Goal: Transaction & Acquisition: Purchase product/service

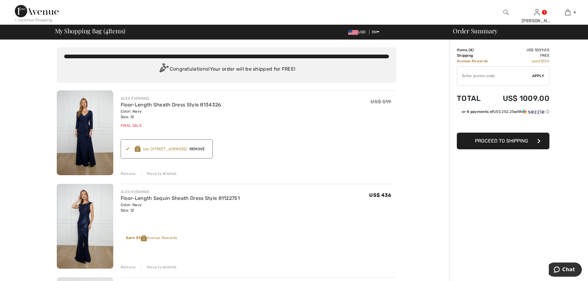
click at [83, 123] on img at bounding box center [85, 132] width 56 height 85
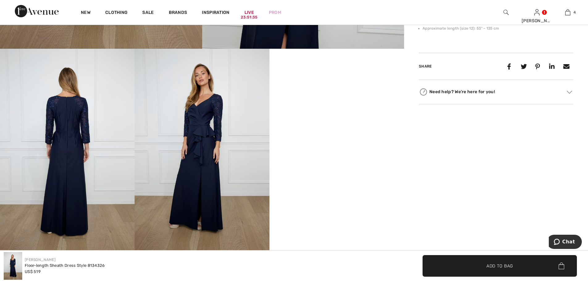
scroll to position [329, 0]
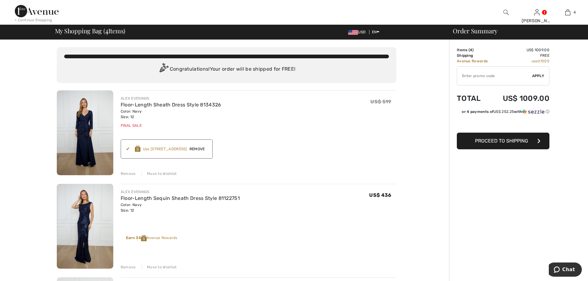
click at [88, 213] on img at bounding box center [85, 226] width 56 height 85
click at [91, 110] on img at bounding box center [85, 132] width 56 height 85
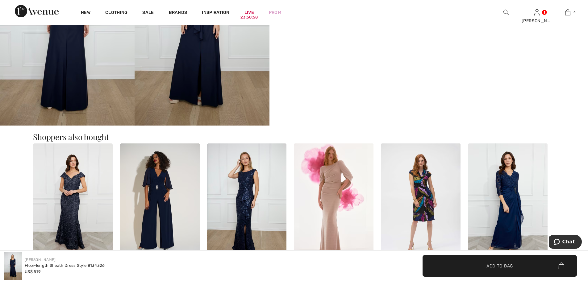
scroll to position [370, 0]
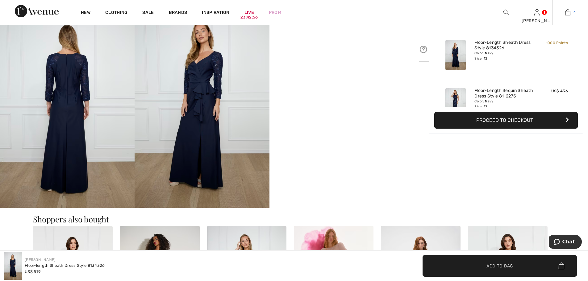
click at [569, 10] on img at bounding box center [567, 12] width 5 height 7
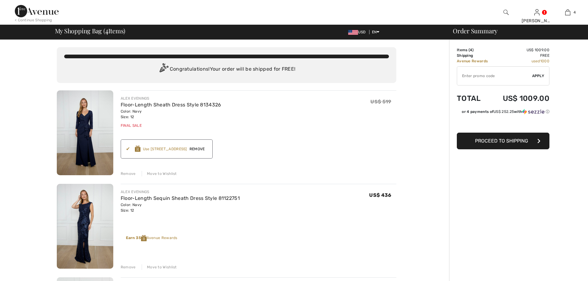
click at [96, 134] on img at bounding box center [85, 132] width 56 height 85
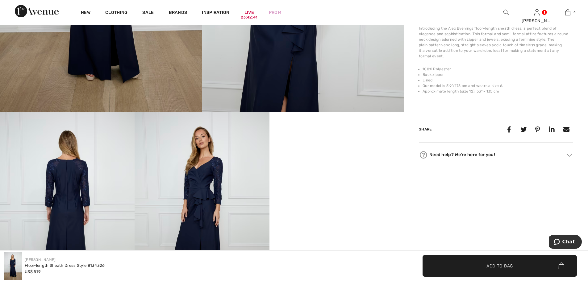
scroll to position [329, 0]
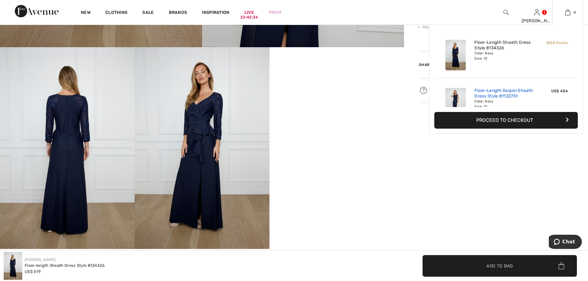
click at [478, 96] on link "Floor-Length Sequin Sheath Dress Style 81122751" at bounding box center [504, 93] width 61 height 11
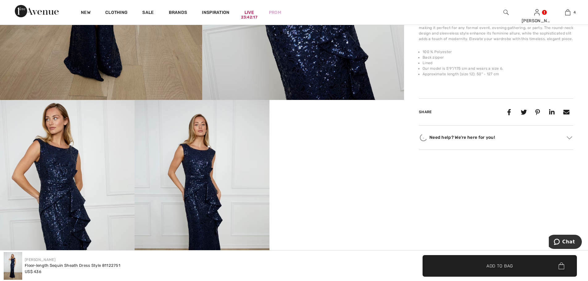
scroll to position [370, 0]
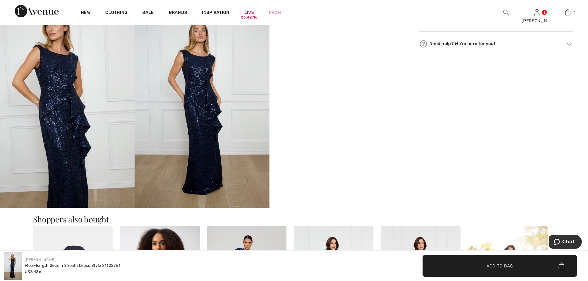
click at [337, 73] on video "Your browser does not support the video tag." at bounding box center [336, 39] width 134 height 67
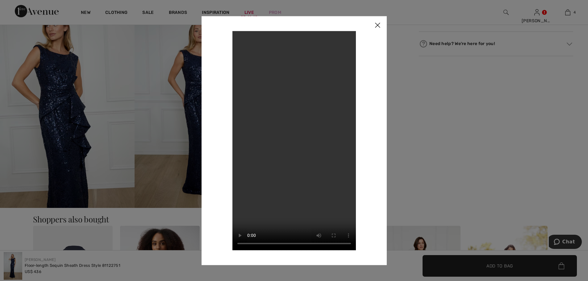
click at [379, 27] on img at bounding box center [377, 25] width 19 height 19
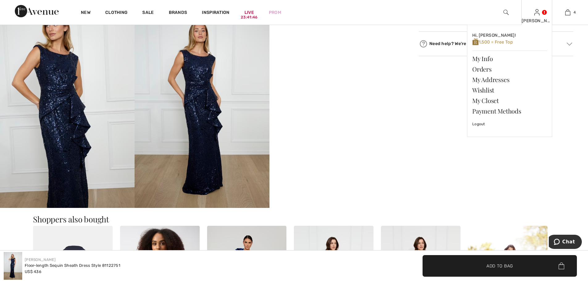
click at [535, 17] on div "lottie Hi, lottie! 1,500 = Free Top My Info Orders My Addresses Wishlist My Clo…" at bounding box center [536, 12] width 31 height 25
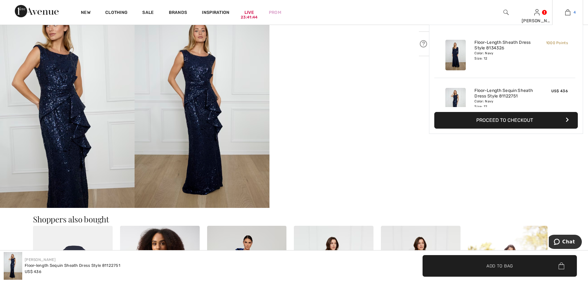
click at [568, 14] on img at bounding box center [567, 12] width 5 height 7
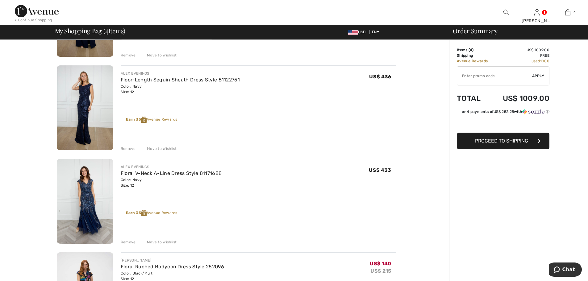
scroll to position [123, 0]
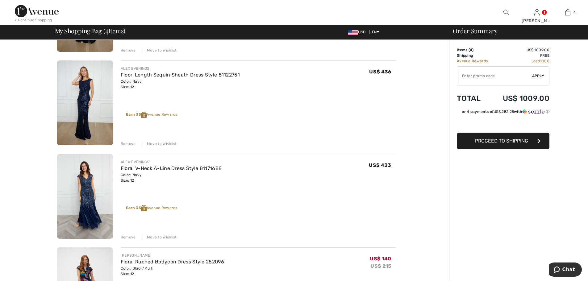
click at [89, 187] on img at bounding box center [85, 196] width 56 height 85
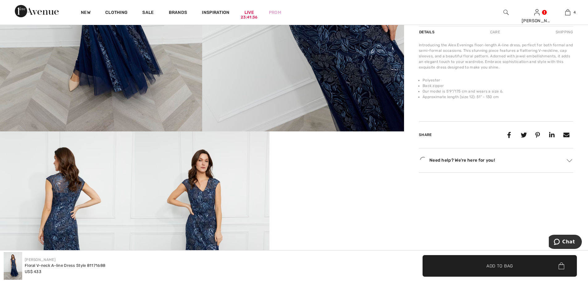
scroll to position [329, 0]
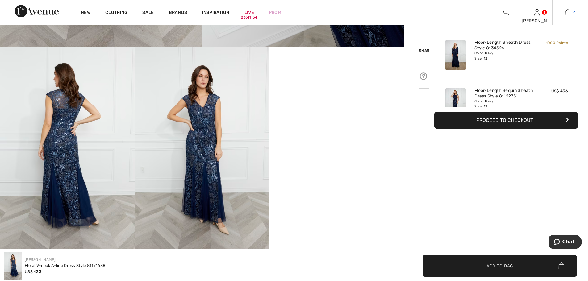
click at [567, 10] on img at bounding box center [567, 12] width 5 height 7
click at [458, 55] on img at bounding box center [455, 55] width 20 height 31
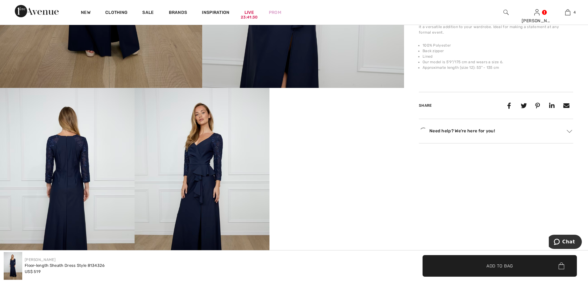
scroll to position [411, 0]
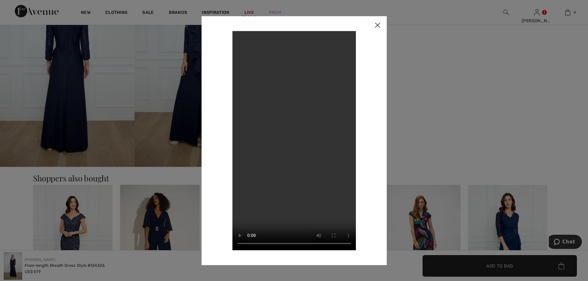
click at [378, 26] on img at bounding box center [377, 25] width 19 height 19
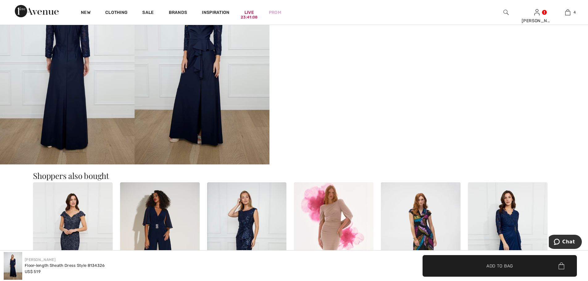
scroll to position [452, 0]
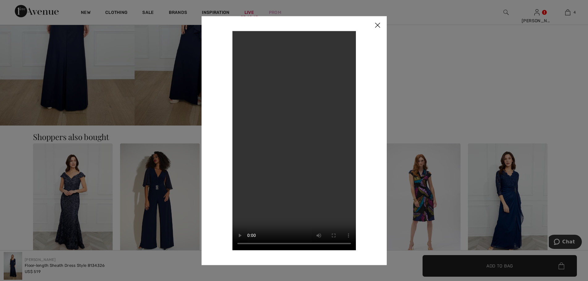
click at [380, 26] on img at bounding box center [377, 25] width 19 height 19
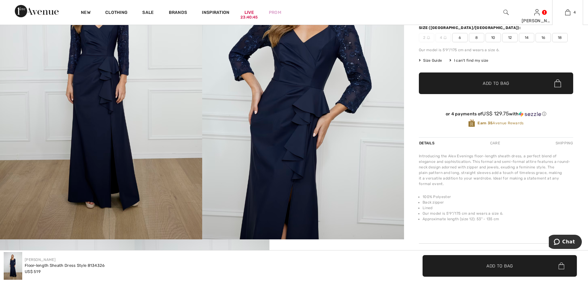
scroll to position [123, 0]
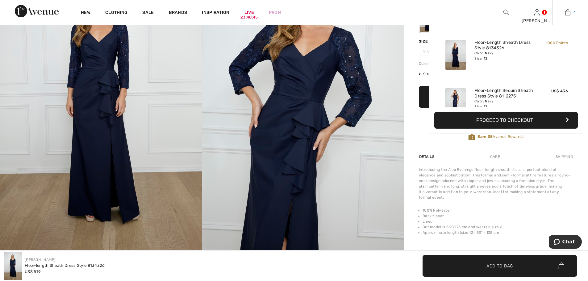
click at [569, 13] on img at bounding box center [567, 12] width 5 height 7
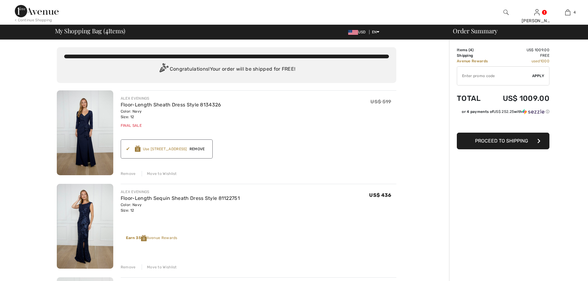
click at [81, 218] on img at bounding box center [85, 226] width 56 height 85
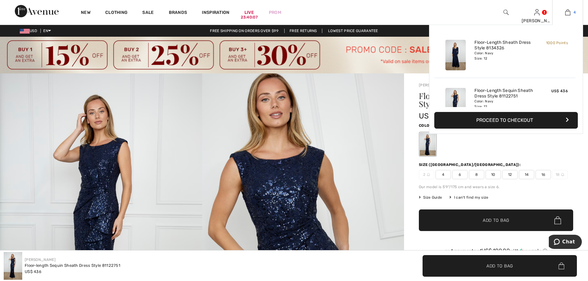
click at [567, 14] on img at bounding box center [567, 12] width 5 height 7
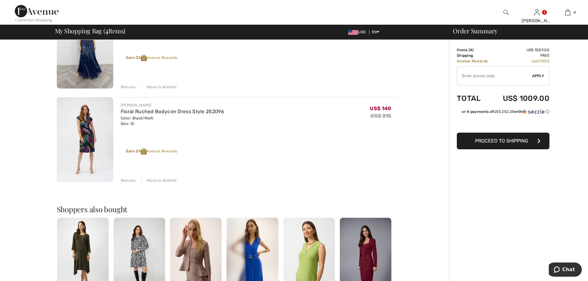
scroll to position [206, 0]
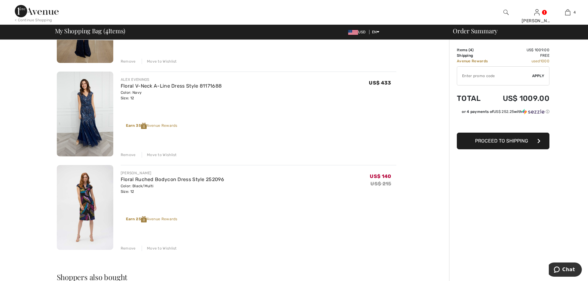
click at [131, 153] on div "Remove" at bounding box center [128, 155] width 15 height 6
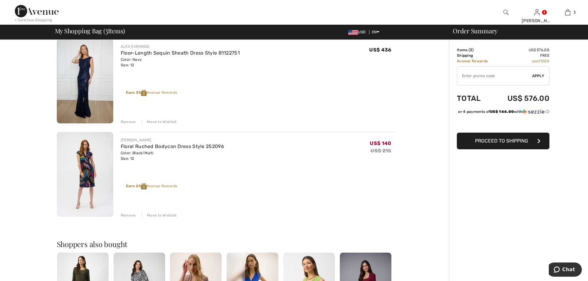
scroll to position [41, 0]
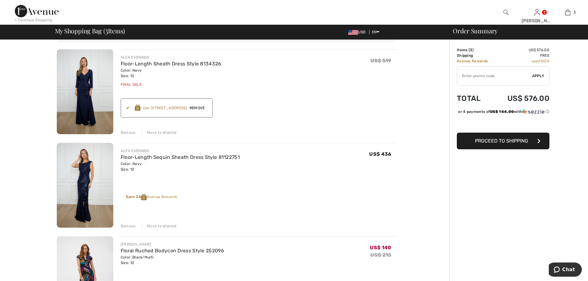
click at [91, 99] on img at bounding box center [85, 91] width 56 height 85
click at [80, 94] on img at bounding box center [85, 91] width 56 height 85
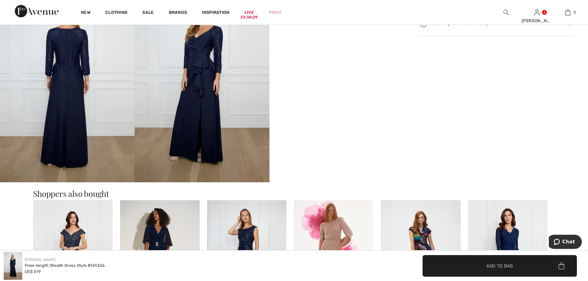
scroll to position [370, 0]
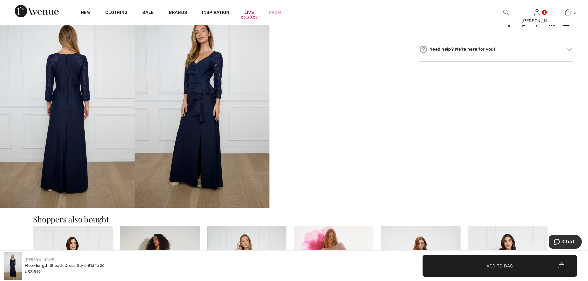
click at [80, 109] on img at bounding box center [67, 107] width 134 height 202
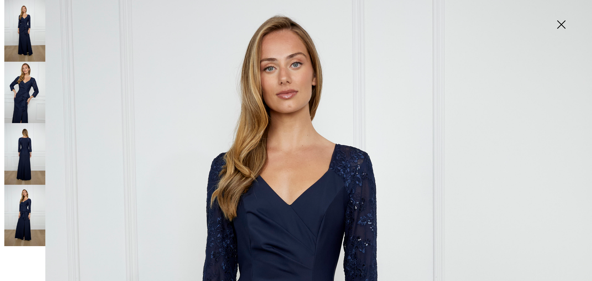
scroll to position [82, 0]
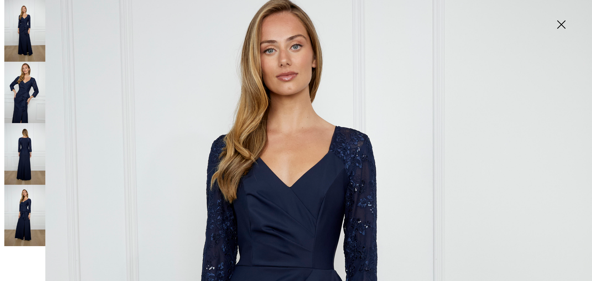
click at [20, 158] on img at bounding box center [24, 154] width 41 height 62
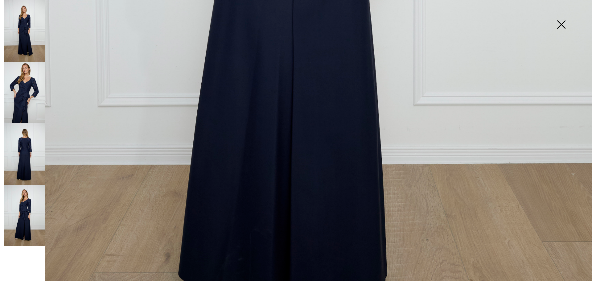
scroll to position [534, 0]
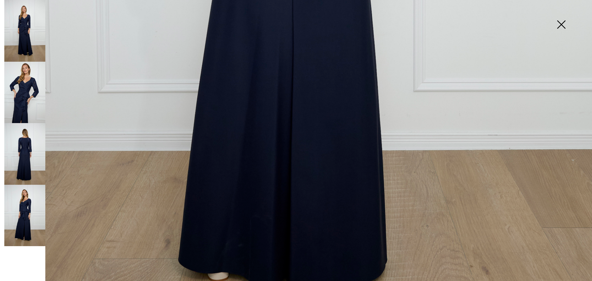
click at [26, 218] on img at bounding box center [24, 216] width 41 height 62
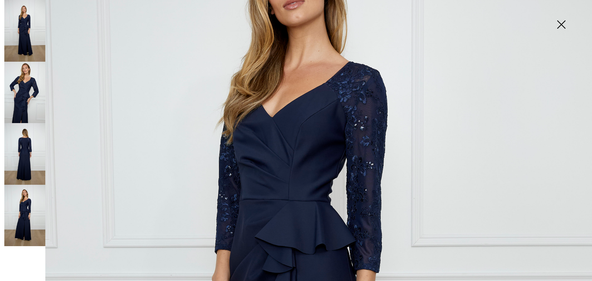
scroll to position [123, 0]
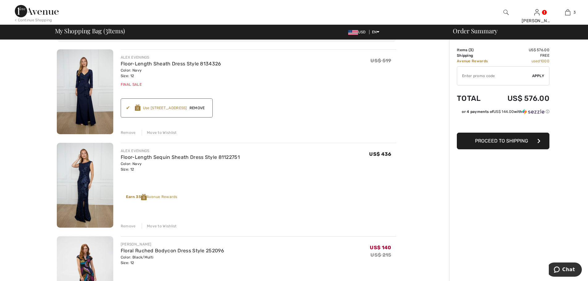
click at [85, 183] on img at bounding box center [85, 185] width 56 height 85
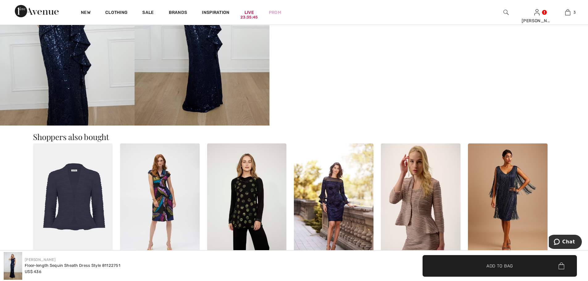
scroll to position [493, 0]
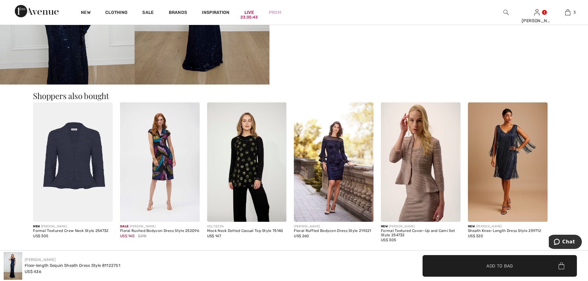
click at [431, 187] on img at bounding box center [421, 161] width 80 height 119
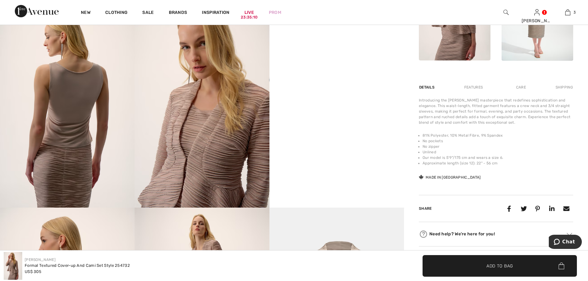
scroll to position [370, 0]
click at [339, 73] on video "Your browser does not support the video tag." at bounding box center [336, 39] width 134 height 67
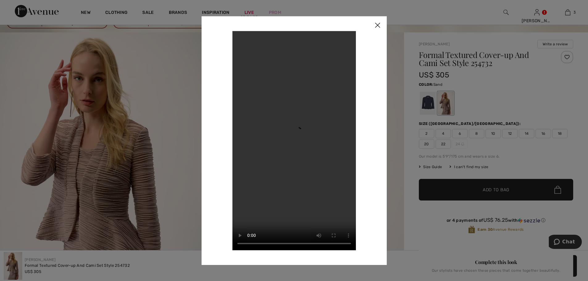
scroll to position [0, 0]
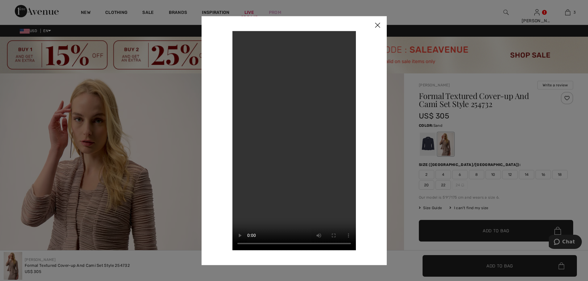
click at [376, 26] on img at bounding box center [377, 25] width 19 height 19
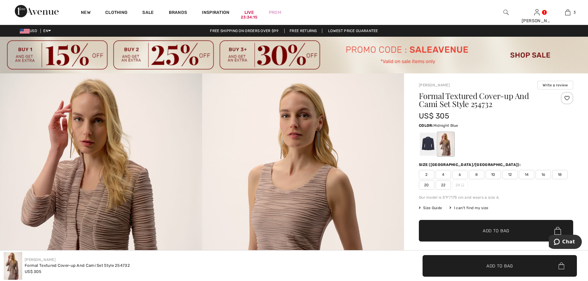
click at [426, 150] on div at bounding box center [427, 144] width 16 height 23
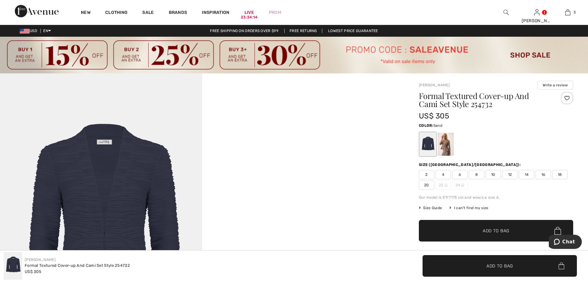
click at [443, 144] on div at bounding box center [445, 144] width 16 height 23
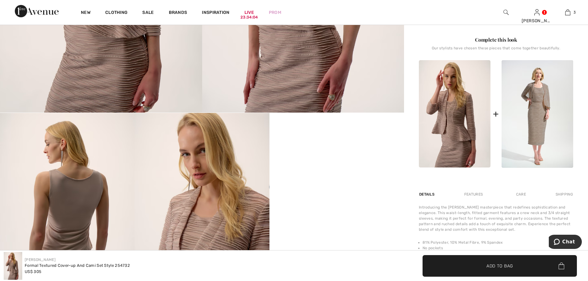
scroll to position [247, 0]
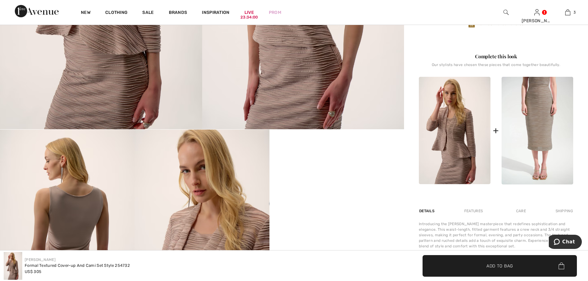
click at [545, 118] on img at bounding box center [537, 131] width 72 height 108
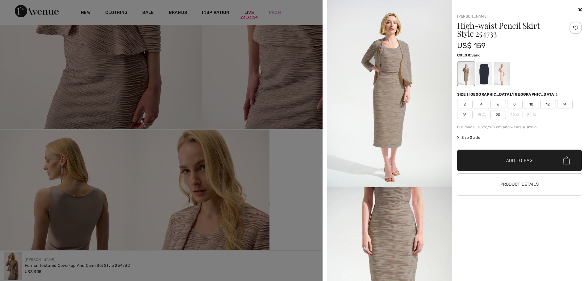
click at [481, 72] on div at bounding box center [483, 73] width 16 height 23
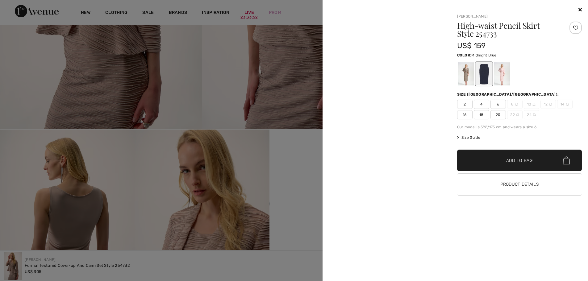
click at [484, 72] on div at bounding box center [483, 73] width 16 height 23
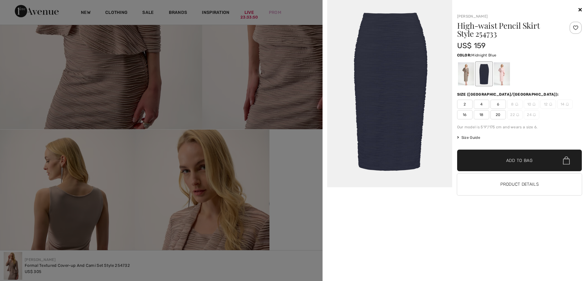
click at [501, 73] on div at bounding box center [501, 73] width 16 height 23
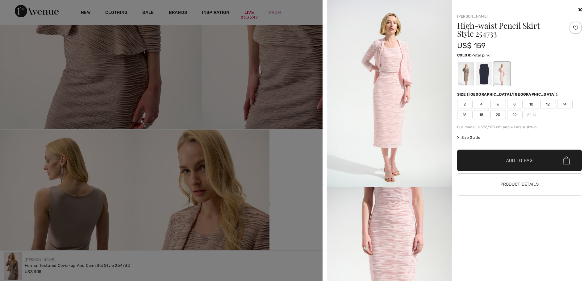
click at [464, 73] on div at bounding box center [465, 73] width 16 height 23
click at [209, 109] on div at bounding box center [294, 140] width 588 height 281
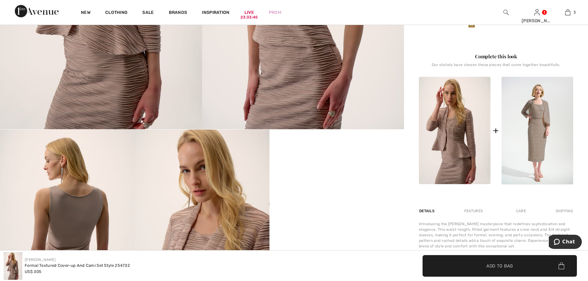
click at [468, 131] on img at bounding box center [455, 130] width 72 height 107
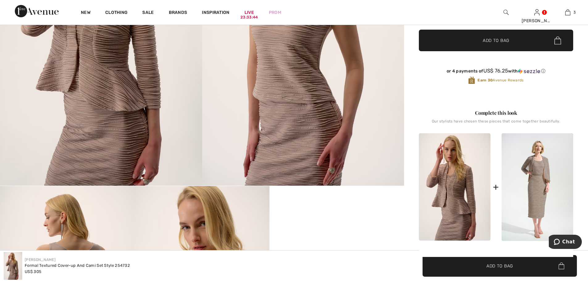
scroll to position [82, 0]
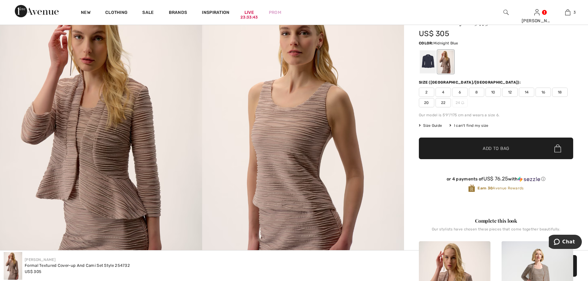
click at [427, 61] on div at bounding box center [427, 61] width 16 height 23
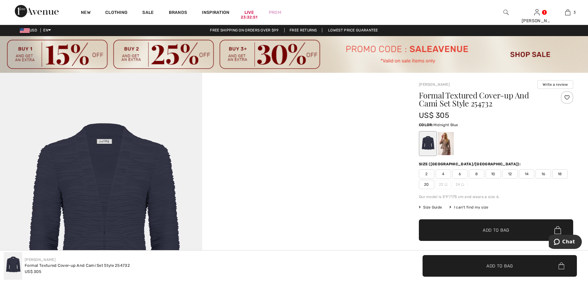
scroll to position [0, 0]
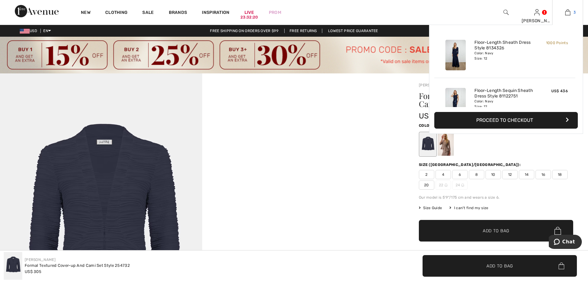
click at [570, 12] on link "3" at bounding box center [567, 12] width 30 height 7
click at [567, 13] on img at bounding box center [567, 12] width 5 height 7
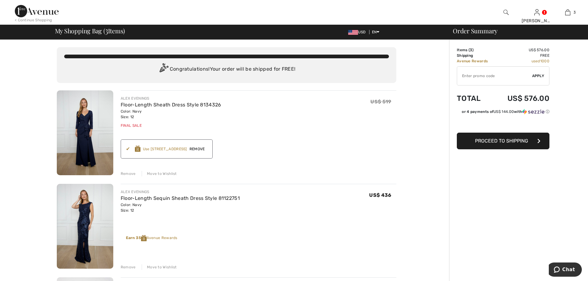
click at [155, 171] on div "Move to Wishlist" at bounding box center [159, 174] width 35 height 6
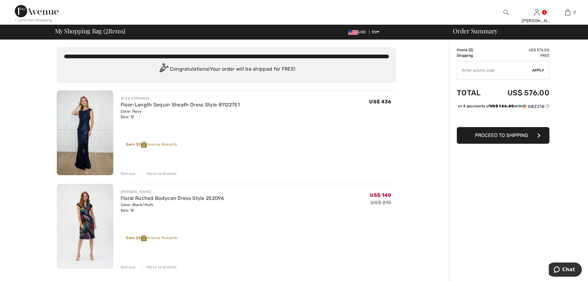
click at [163, 174] on div "Move to Wishlist" at bounding box center [159, 174] width 35 height 6
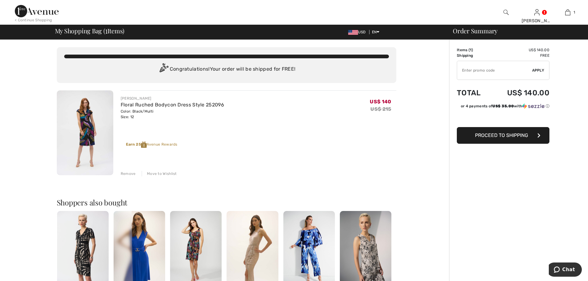
click at [167, 175] on div "Move to Wishlist" at bounding box center [159, 174] width 35 height 6
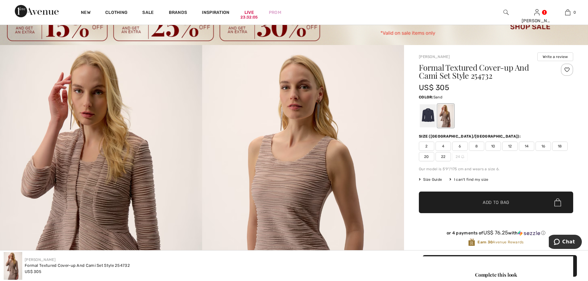
scroll to position [41, 0]
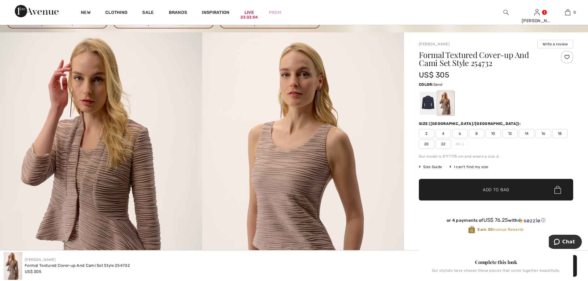
click at [443, 109] on div at bounding box center [445, 103] width 16 height 23
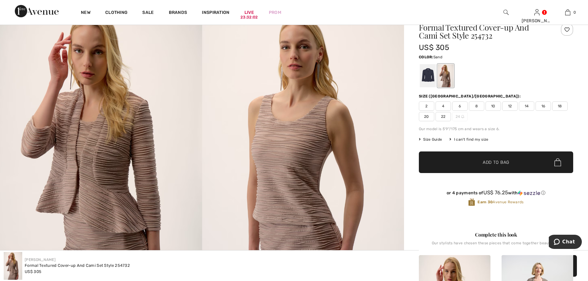
scroll to position [82, 0]
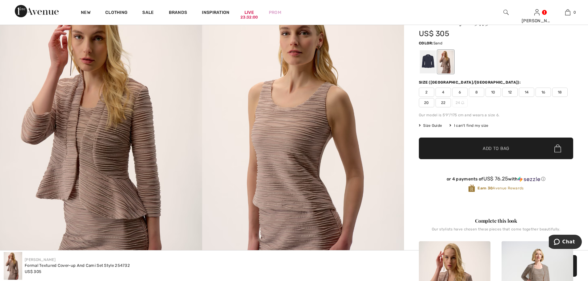
click at [511, 93] on span "12" at bounding box center [509, 92] width 15 height 9
click at [500, 150] on span "Add to Bag" at bounding box center [495, 148] width 27 height 6
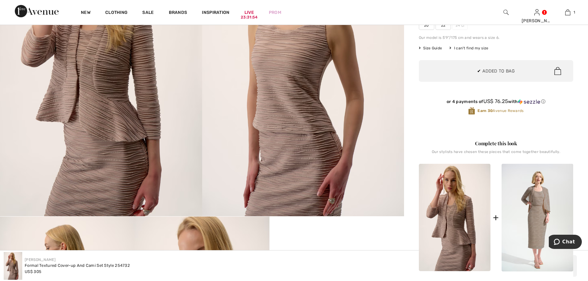
scroll to position [164, 0]
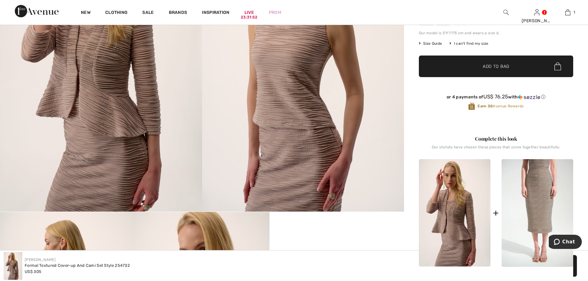
click at [536, 195] on img at bounding box center [537, 213] width 72 height 108
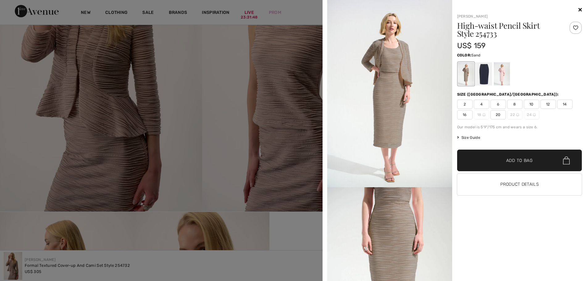
click at [548, 104] on span "12" at bounding box center [547, 104] width 15 height 9
click at [507, 160] on span "Add to Bag" at bounding box center [519, 160] width 27 height 6
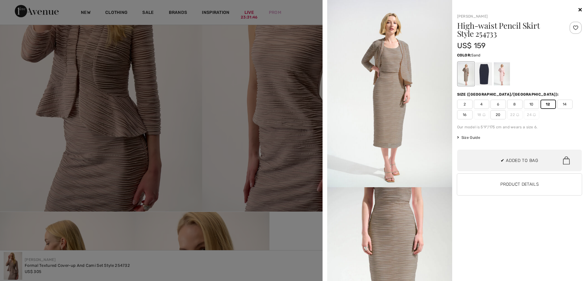
scroll to position [19, 0]
drag, startPoint x: 173, startPoint y: 131, endPoint x: 185, endPoint y: 132, distance: 12.0
click at [174, 131] on div at bounding box center [294, 140] width 588 height 281
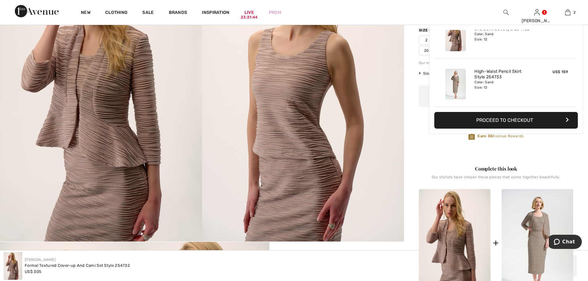
scroll to position [0, 0]
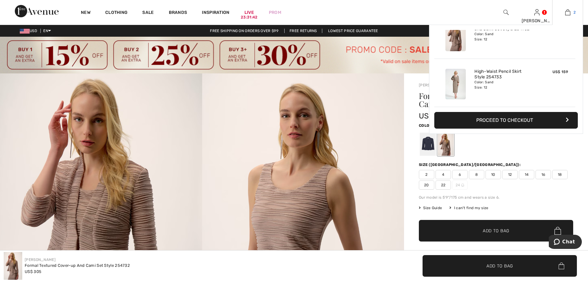
click at [569, 10] on img at bounding box center [567, 12] width 5 height 7
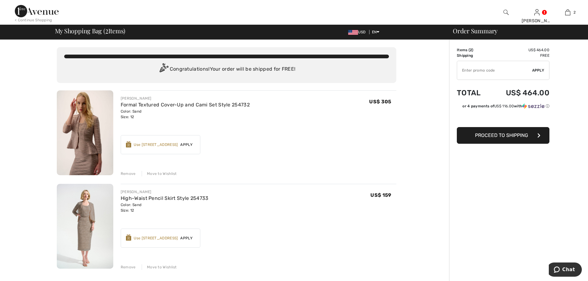
click at [471, 72] on input "TEXT" at bounding box center [494, 70] width 75 height 19
type input "SALEAVENUE"
click at [537, 69] on span "Apply" at bounding box center [538, 71] width 12 height 6
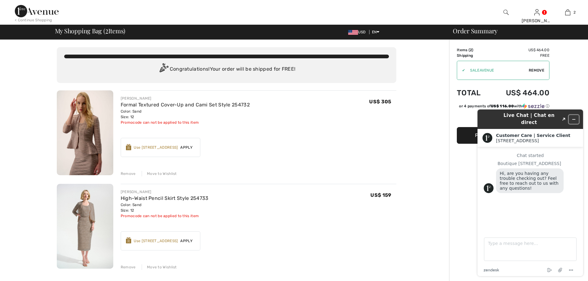
click at [573, 117] on icon "Minimize widget" at bounding box center [573, 119] width 4 height 4
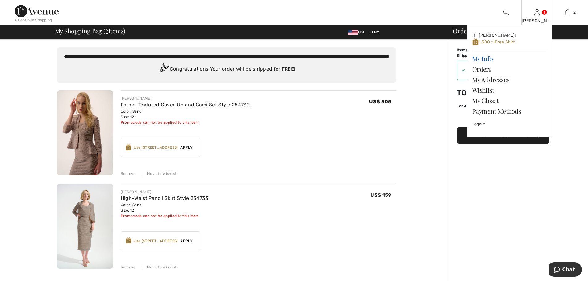
click at [485, 60] on link "My Info" at bounding box center [509, 58] width 75 height 10
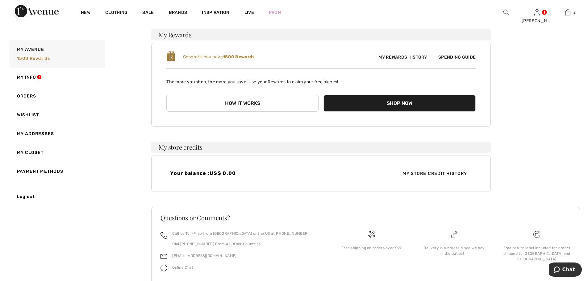
scroll to position [105, 0]
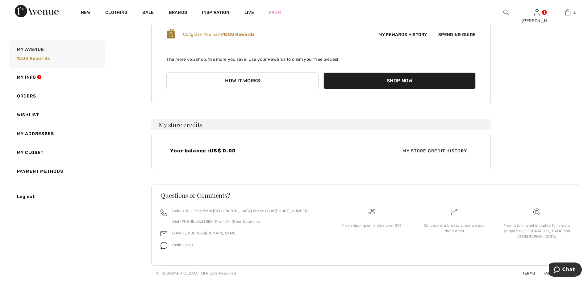
click at [415, 34] on span "My Rewards History" at bounding box center [402, 34] width 58 height 6
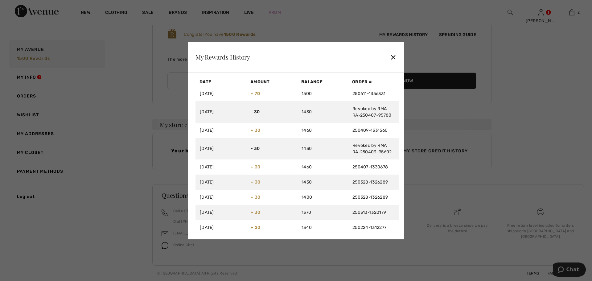
click at [114, 56] on div at bounding box center [296, 140] width 592 height 281
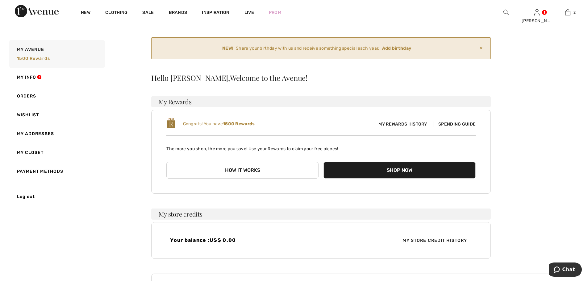
scroll to position [0, 0]
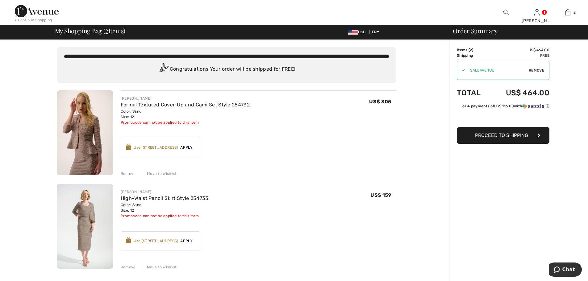
click at [89, 128] on img at bounding box center [85, 132] width 56 height 85
click at [90, 128] on img at bounding box center [85, 132] width 56 height 85
click at [87, 124] on img at bounding box center [85, 132] width 56 height 85
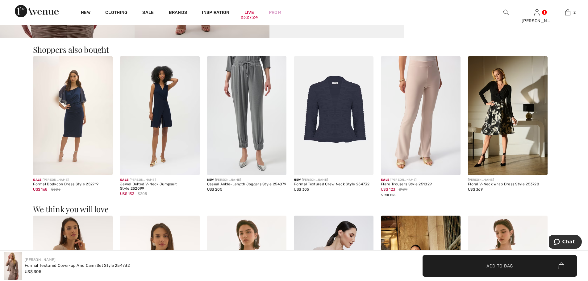
scroll to position [781, 0]
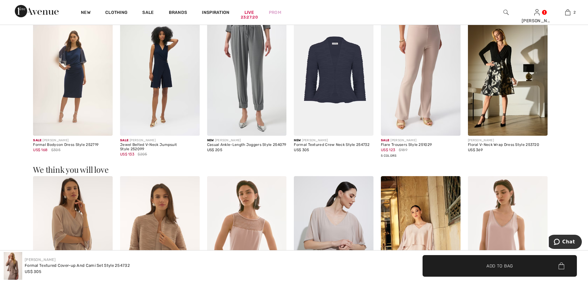
click at [336, 72] on img at bounding box center [334, 76] width 80 height 119
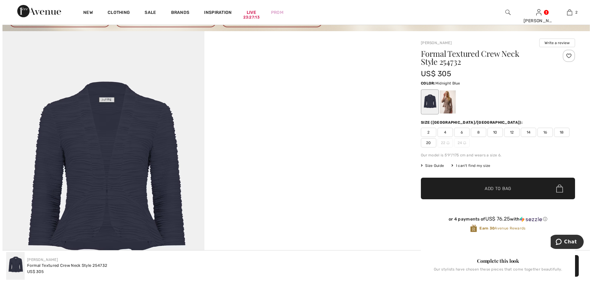
scroll to position [41, 0]
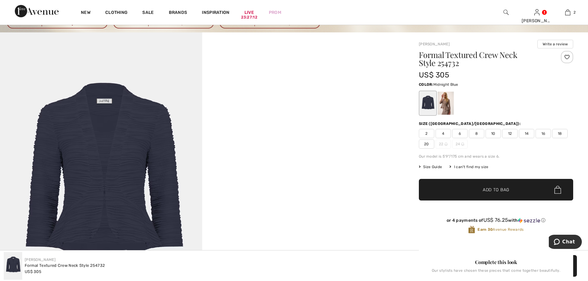
click at [114, 159] on img at bounding box center [101, 183] width 202 height 303
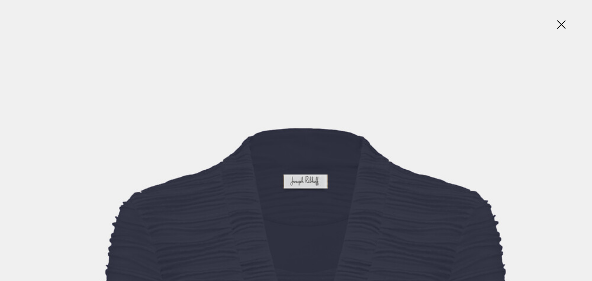
scroll to position [0, 0]
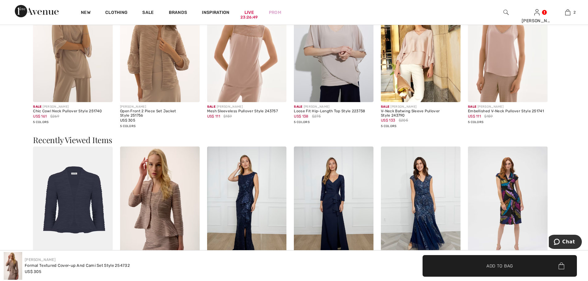
scroll to position [1069, 0]
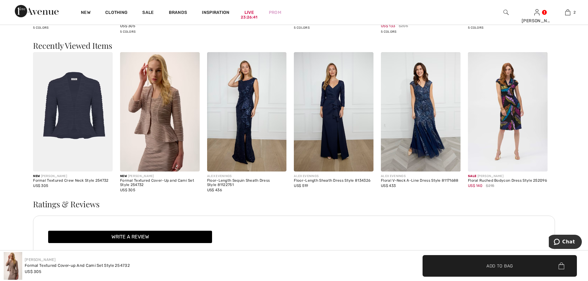
click at [72, 112] on img at bounding box center [73, 111] width 80 height 119
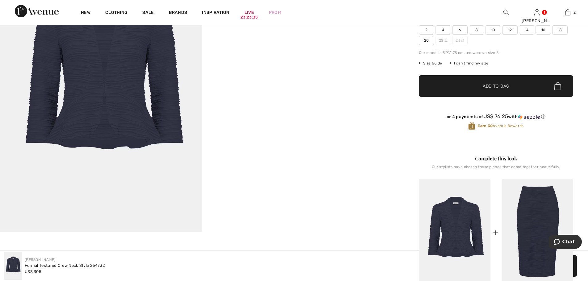
scroll to position [123, 0]
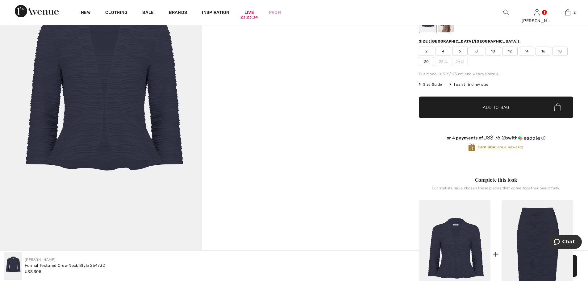
click at [277, 51] on video "Your browser does not support the video tag." at bounding box center [303, 0] width 202 height 101
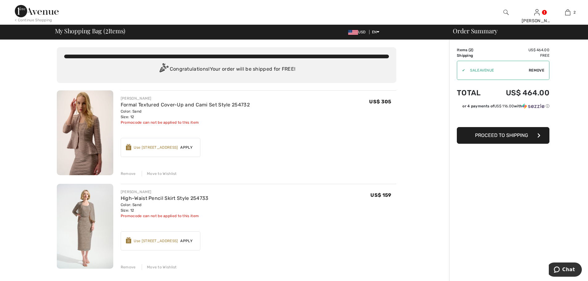
click at [85, 129] on img at bounding box center [85, 132] width 56 height 85
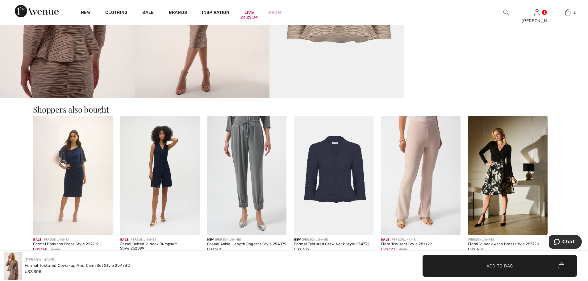
scroll to position [699, 0]
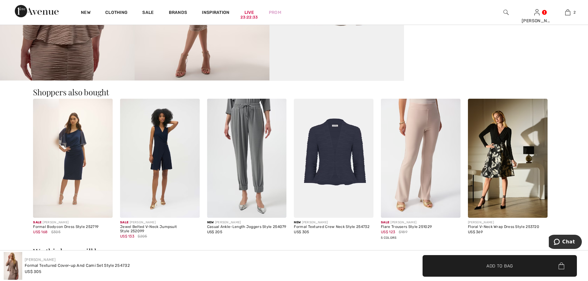
click at [332, 165] on img at bounding box center [334, 158] width 80 height 119
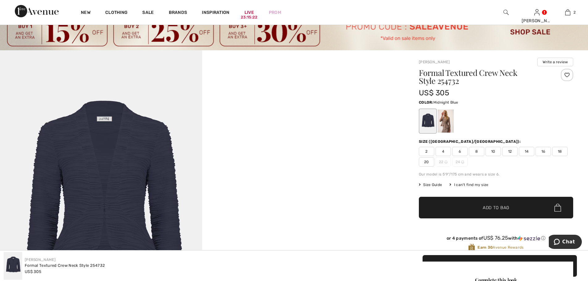
scroll to position [41, 0]
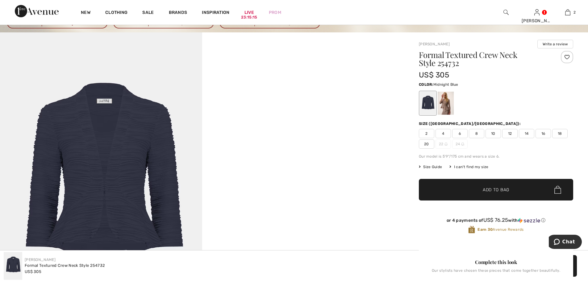
click at [427, 102] on div at bounding box center [427, 103] width 16 height 23
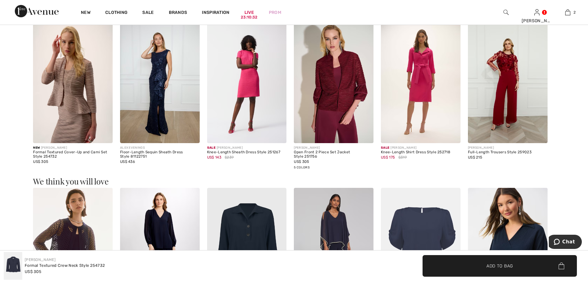
scroll to position [534, 0]
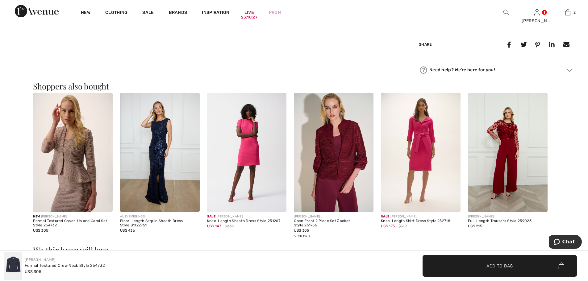
click at [159, 155] on img at bounding box center [160, 152] width 80 height 119
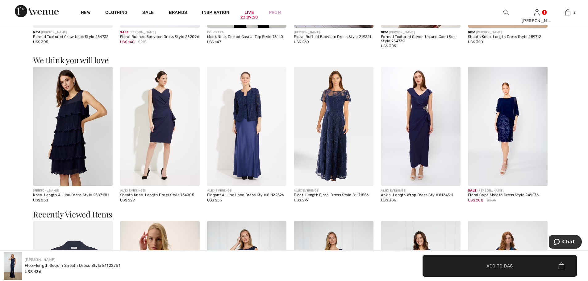
scroll to position [699, 0]
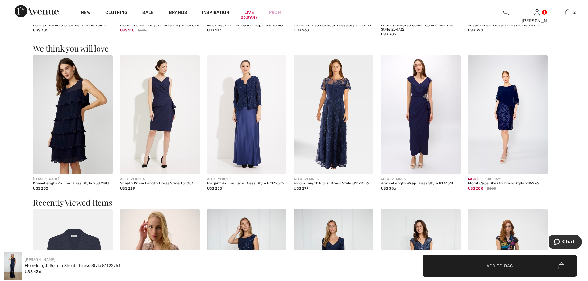
click at [416, 113] on img at bounding box center [421, 114] width 80 height 119
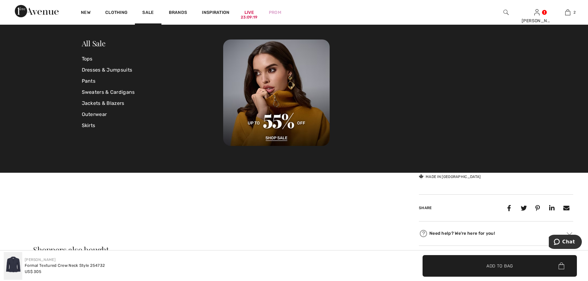
scroll to position [370, 0]
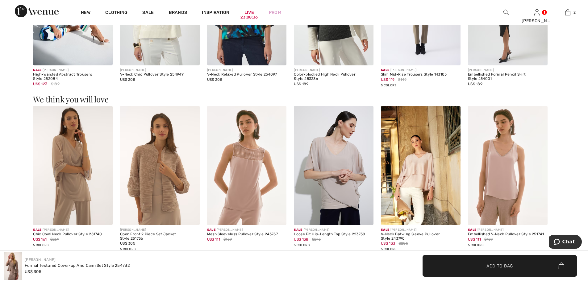
scroll to position [872, 0]
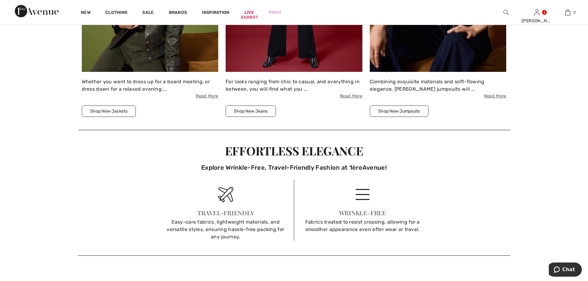
scroll to position [1069, 0]
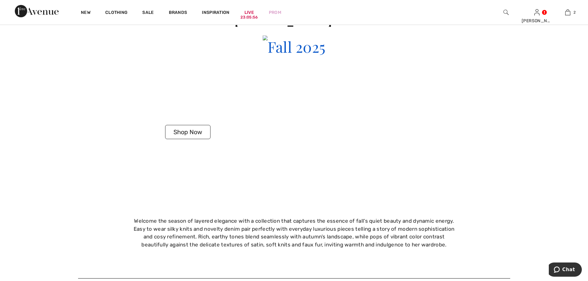
scroll to position [1357, 0]
click at [325, 58] on img at bounding box center [293, 47] width 63 height 22
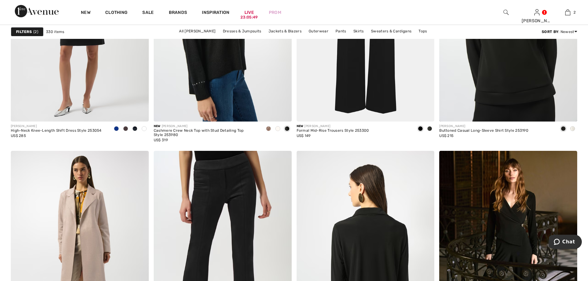
scroll to position [576, 0]
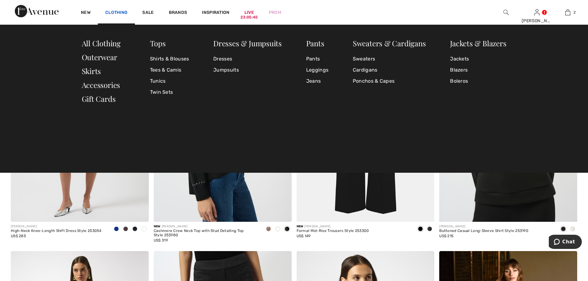
click at [118, 12] on link "Clothing" at bounding box center [116, 13] width 22 height 6
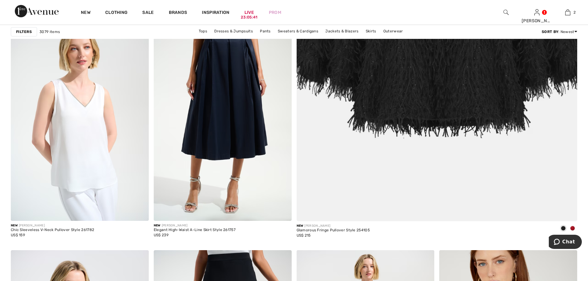
scroll to position [411, 0]
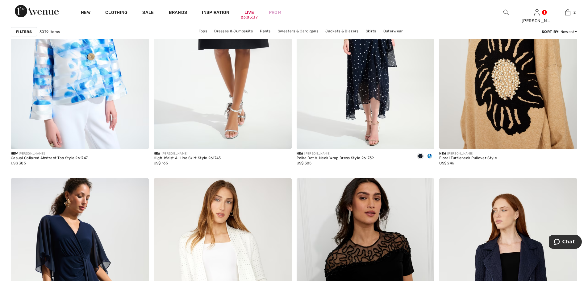
scroll to position [658, 0]
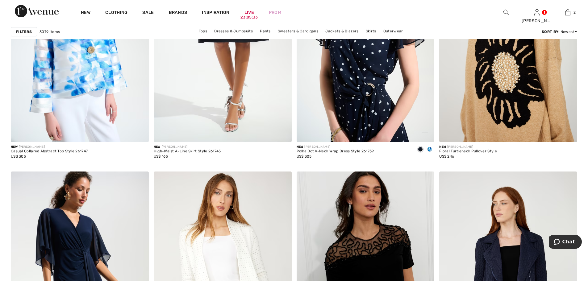
drag, startPoint x: 368, startPoint y: 92, endPoint x: 368, endPoint y: 83, distance: 9.3
click at [368, 92] on img at bounding box center [365, 39] width 138 height 207
click at [363, 89] on img at bounding box center [365, 39] width 138 height 207
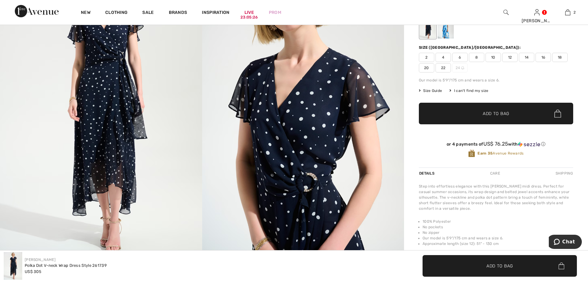
scroll to position [123, 0]
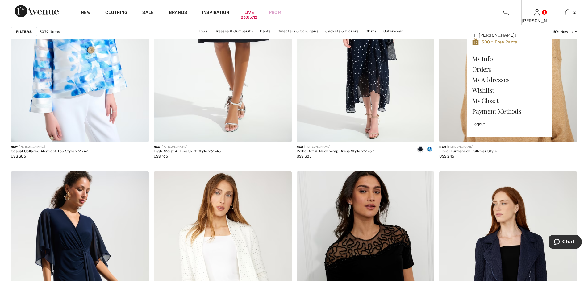
click at [535, 10] on img at bounding box center [536, 12] width 5 height 7
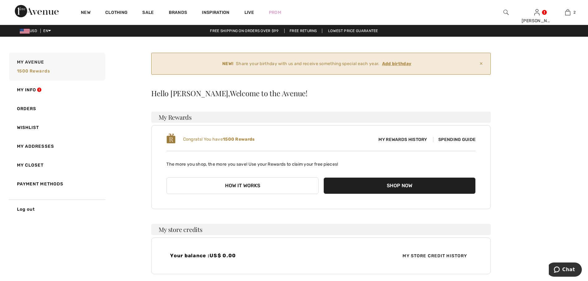
click at [506, 11] on img at bounding box center [505, 12] width 5 height 7
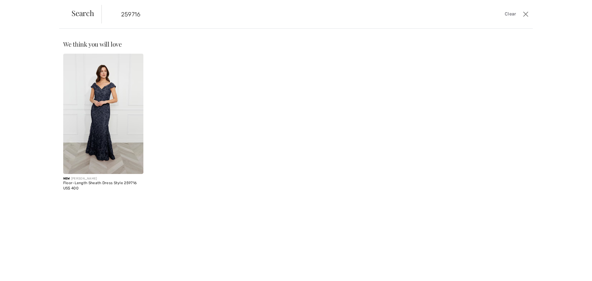
type input "259716"
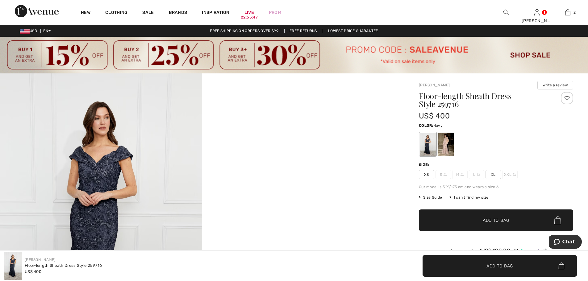
click at [423, 144] on div at bounding box center [427, 144] width 16 height 23
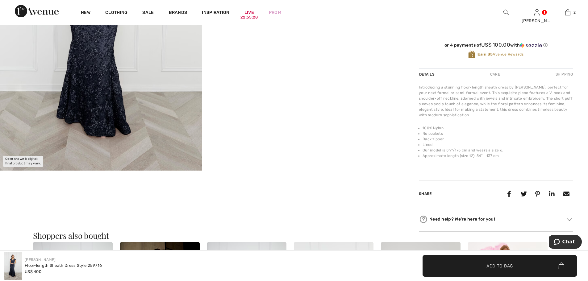
scroll to position [370, 0]
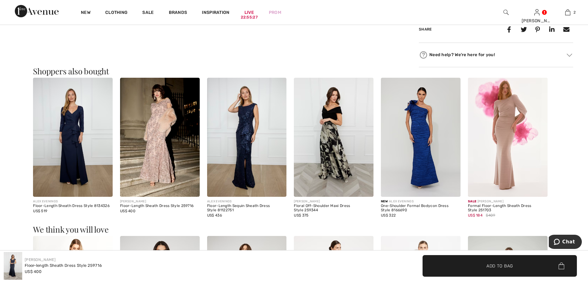
click at [84, 134] on img at bounding box center [73, 137] width 80 height 119
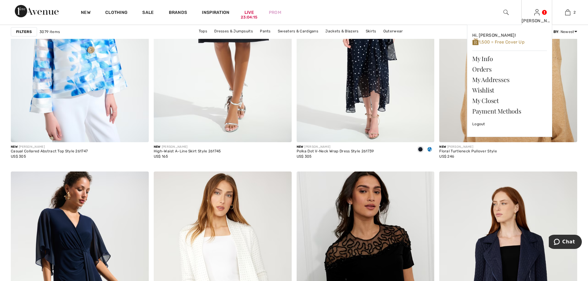
click at [534, 10] on img at bounding box center [536, 12] width 5 height 7
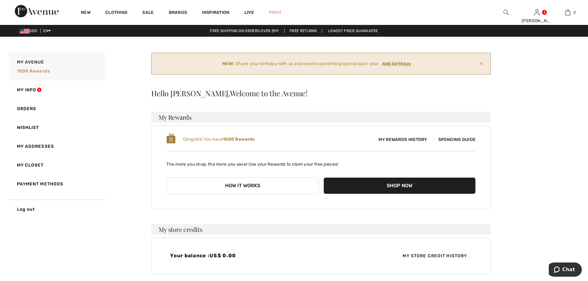
click at [503, 13] on img at bounding box center [505, 12] width 5 height 7
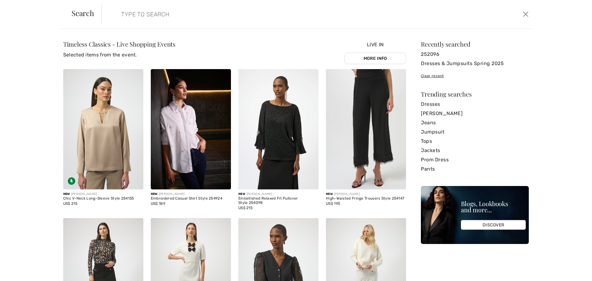
click at [107, 9] on form "Clear" at bounding box center [311, 14] width 420 height 19
click at [149, 14] on input "search" at bounding box center [268, 14] width 303 height 19
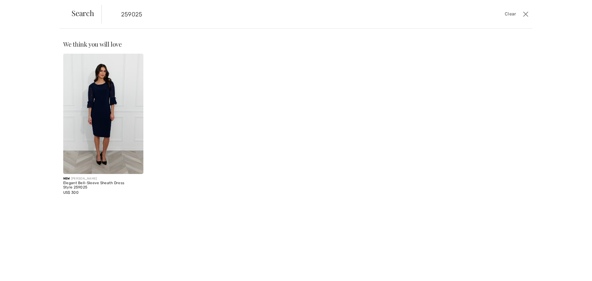
type input "259025"
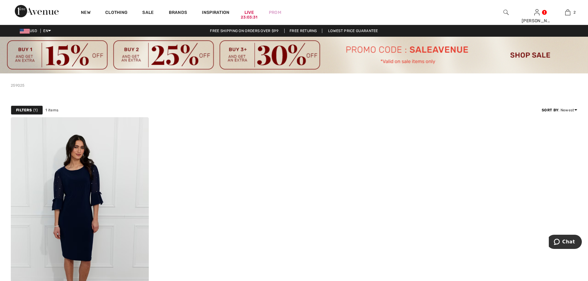
click at [507, 13] on img at bounding box center [505, 12] width 5 height 7
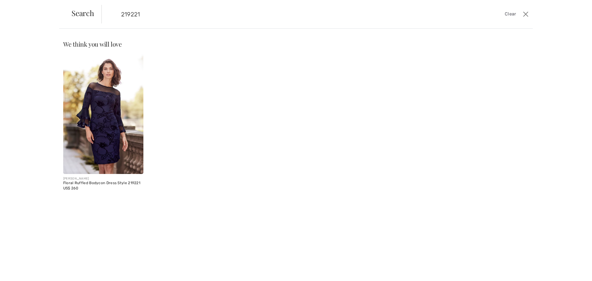
type input "219221"
click at [103, 99] on img at bounding box center [103, 114] width 80 height 120
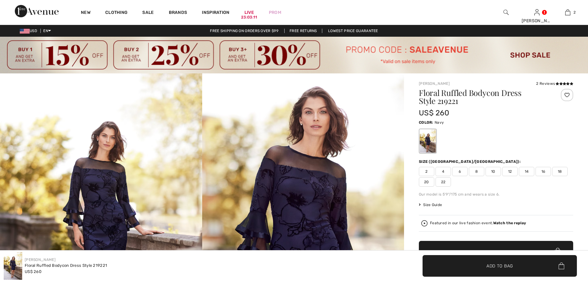
checkbox input "true"
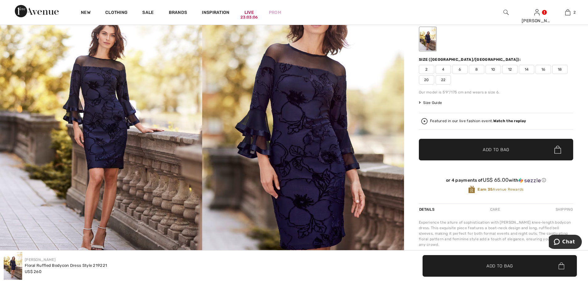
scroll to position [82, 0]
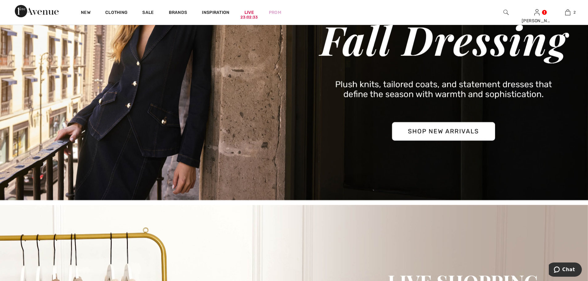
drag, startPoint x: 378, startPoint y: 207, endPoint x: 376, endPoint y: 215, distance: 8.8
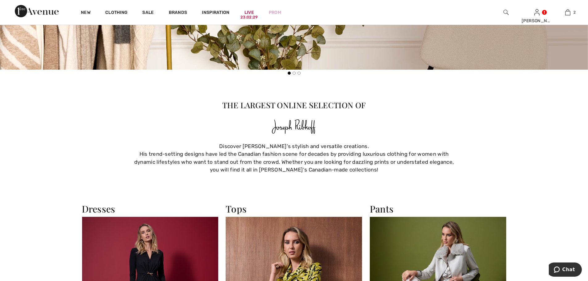
scroll to position [534, 0]
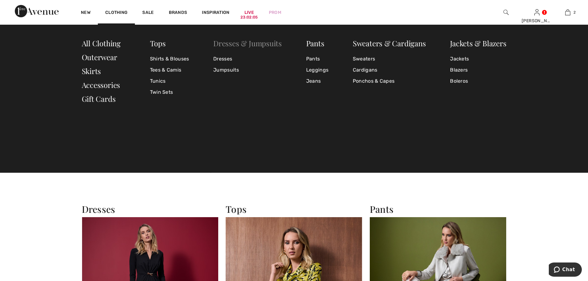
click at [235, 43] on link "Dresses & Jumpsuits" at bounding box center [247, 43] width 68 height 10
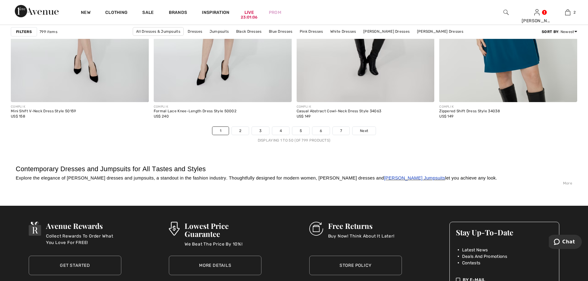
scroll to position [3619, 0]
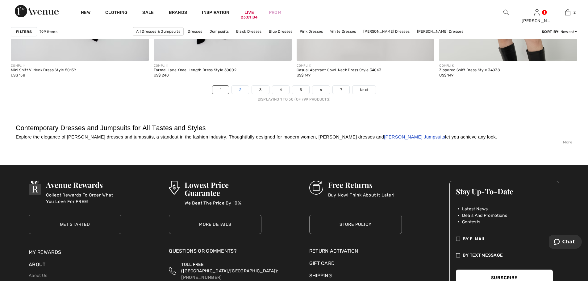
click at [240, 94] on link "2" at bounding box center [240, 90] width 17 height 8
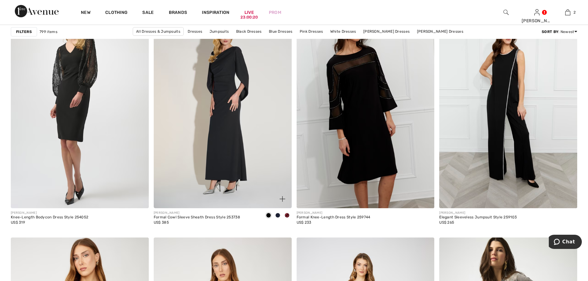
scroll to position [1357, 0]
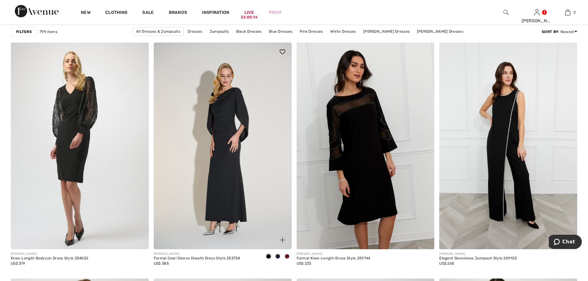
click at [218, 164] on img at bounding box center [223, 146] width 138 height 207
click at [228, 158] on img at bounding box center [223, 146] width 138 height 207
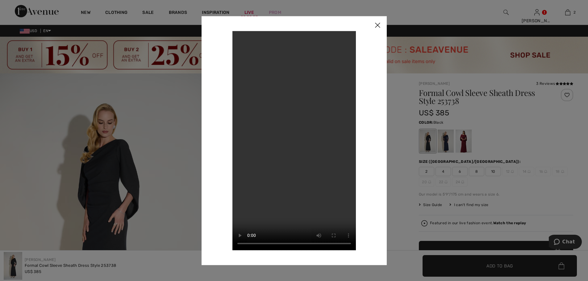
click at [443, 139] on div at bounding box center [294, 140] width 588 height 281
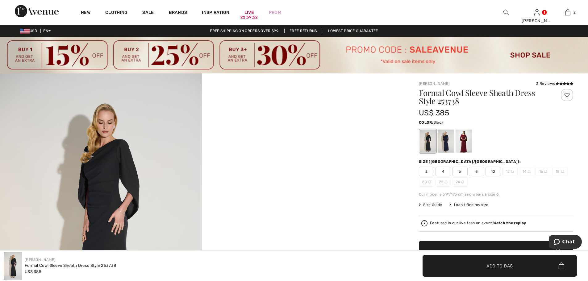
click at [102, 185] on img at bounding box center [101, 224] width 202 height 303
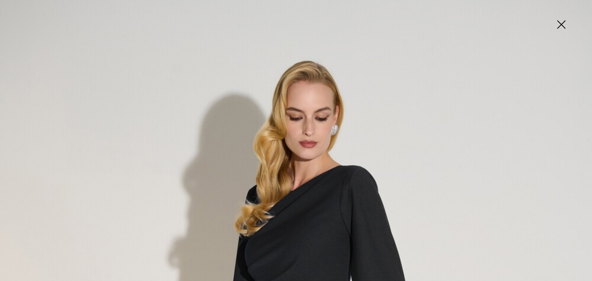
scroll to position [41, 0]
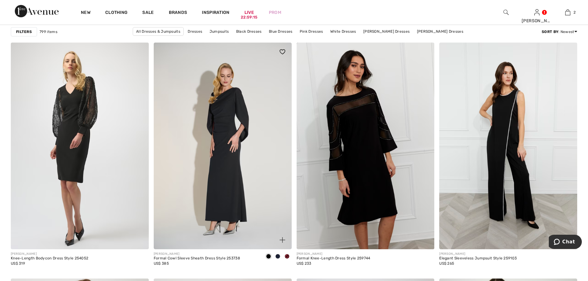
click at [233, 132] on img at bounding box center [223, 146] width 138 height 207
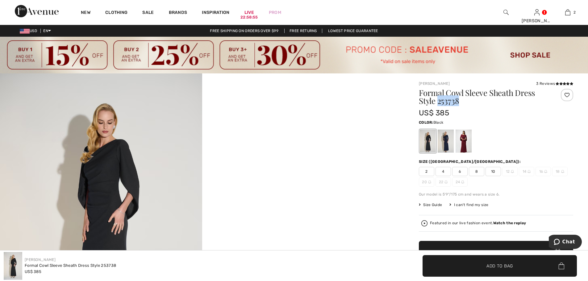
drag, startPoint x: 459, startPoint y: 100, endPoint x: 437, endPoint y: 102, distance: 22.0
click at [437, 102] on h1 "Formal Cowl Sleeve Sheath Dress Style 253738" at bounding box center [483, 97] width 129 height 16
copy h1 "253738"
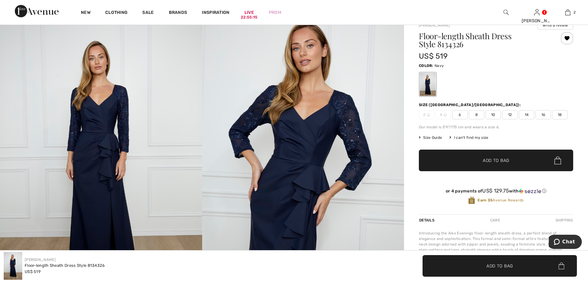
scroll to position [41, 0]
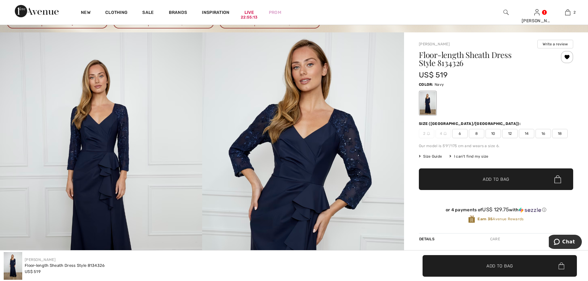
click at [507, 133] on span "12" at bounding box center [509, 133] width 15 height 9
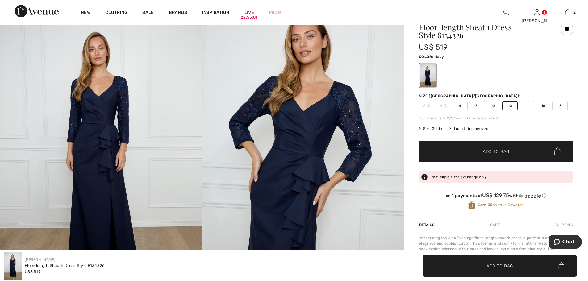
scroll to position [82, 0]
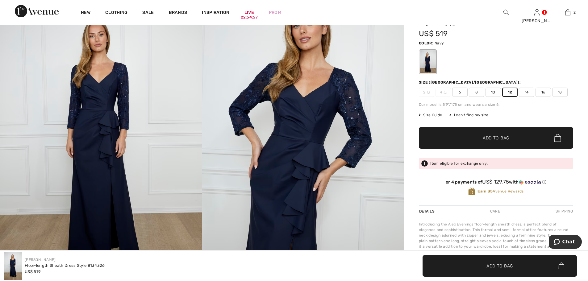
click at [353, 101] on img at bounding box center [303, 142] width 202 height 303
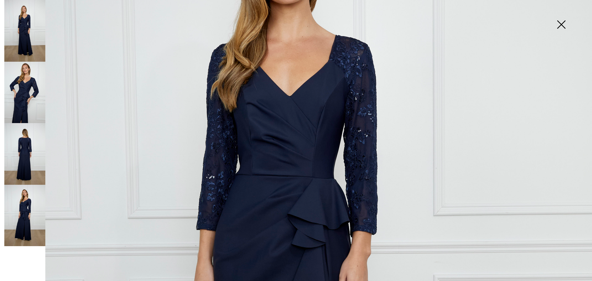
scroll to position [164, 0]
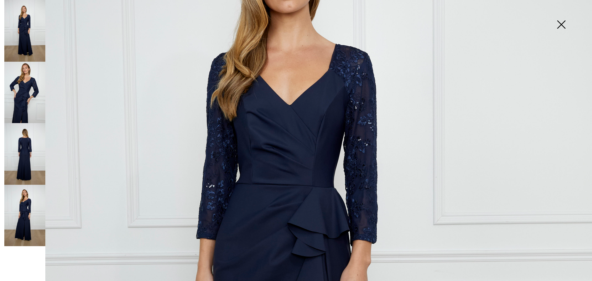
drag, startPoint x: 27, startPoint y: 144, endPoint x: 47, endPoint y: 141, distance: 20.5
click at [26, 144] on img at bounding box center [24, 154] width 41 height 62
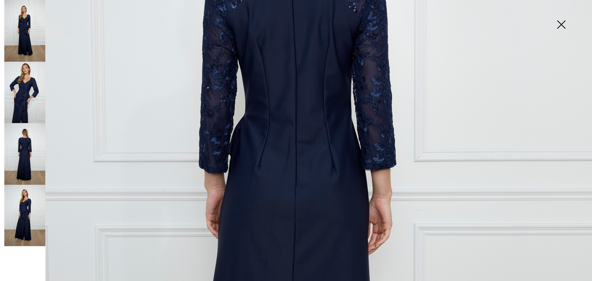
scroll to position [123, 0]
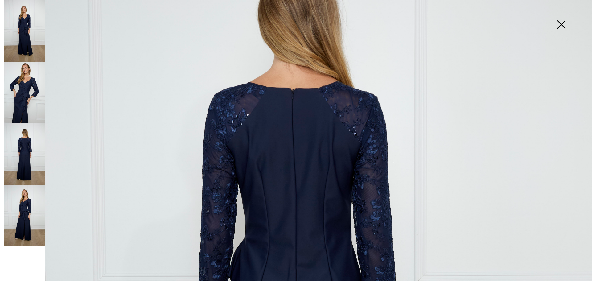
click at [561, 24] on img at bounding box center [561, 25] width 31 height 32
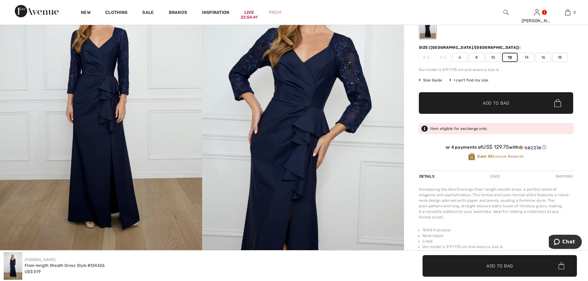
scroll to position [164, 0]
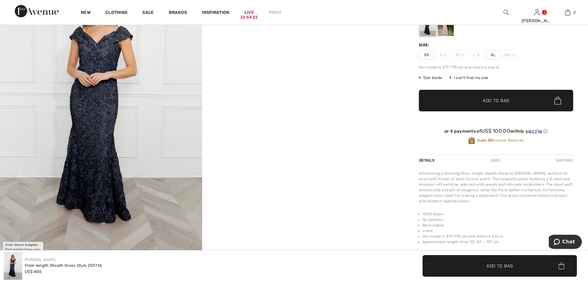
scroll to position [123, 0]
